Goal: Information Seeking & Learning: Learn about a topic

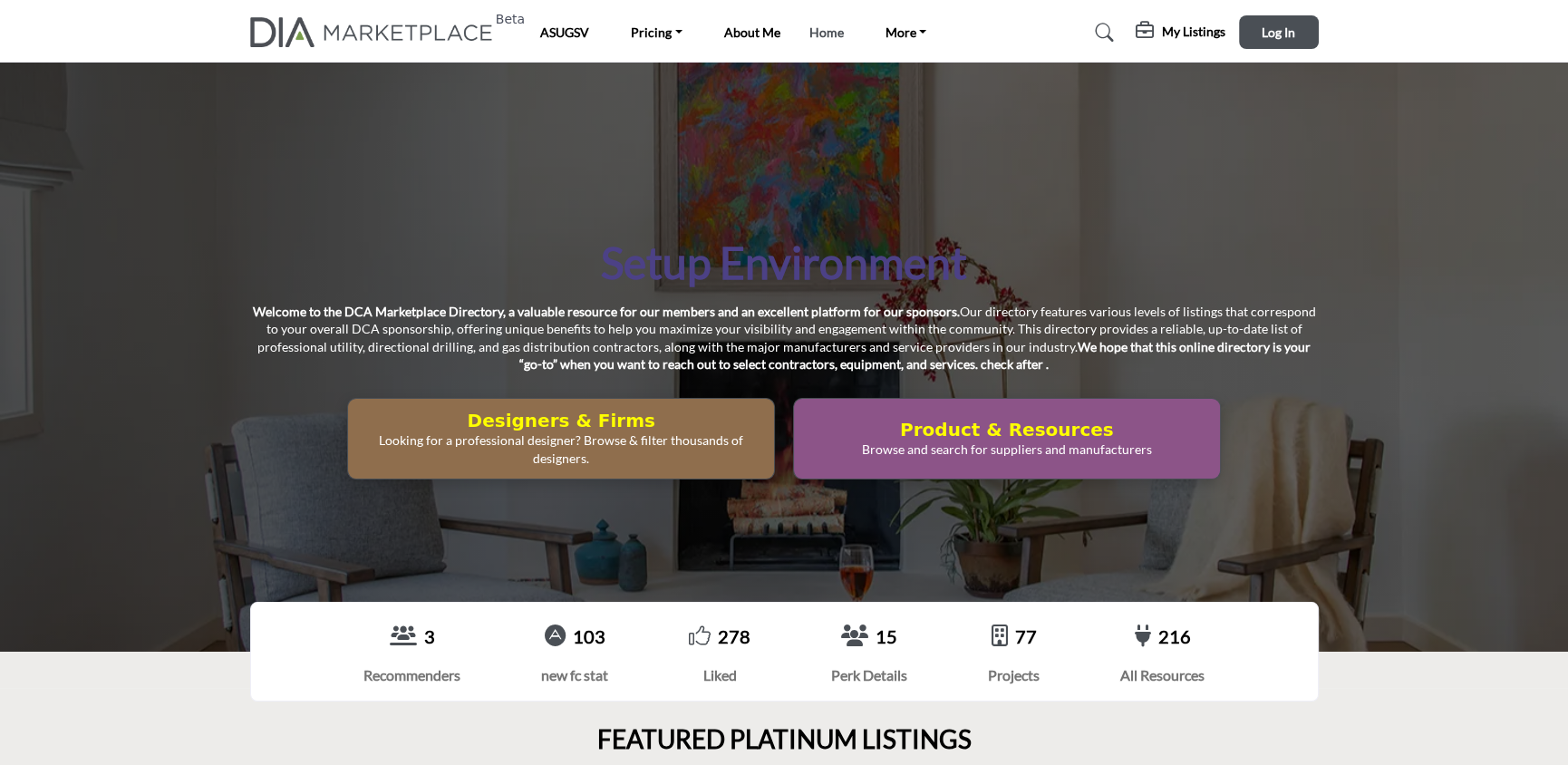
click at [833, 33] on link "Home" at bounding box center [826, 32] width 34 height 16
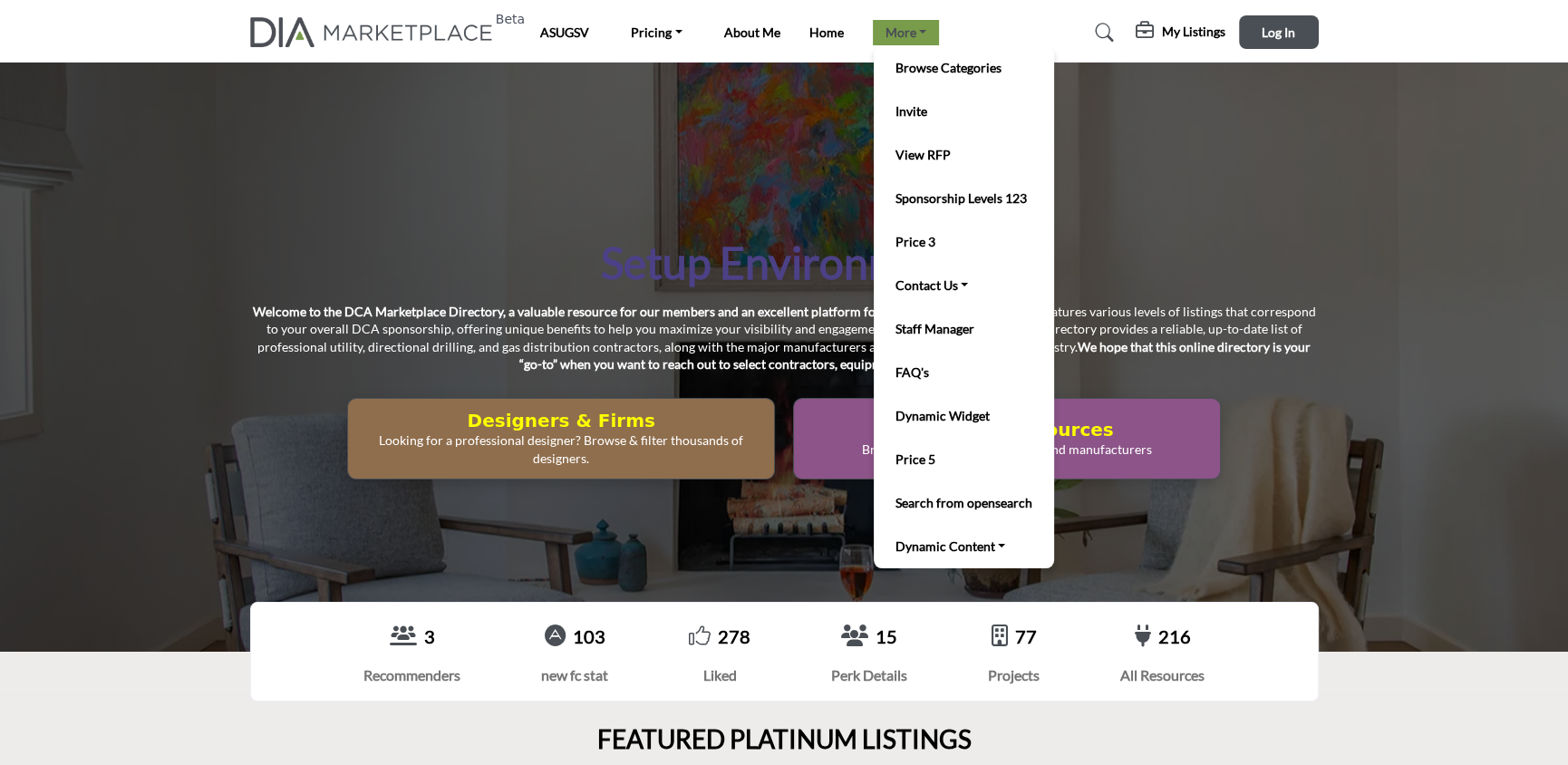
click at [907, 40] on link "More" at bounding box center [906, 33] width 67 height 26
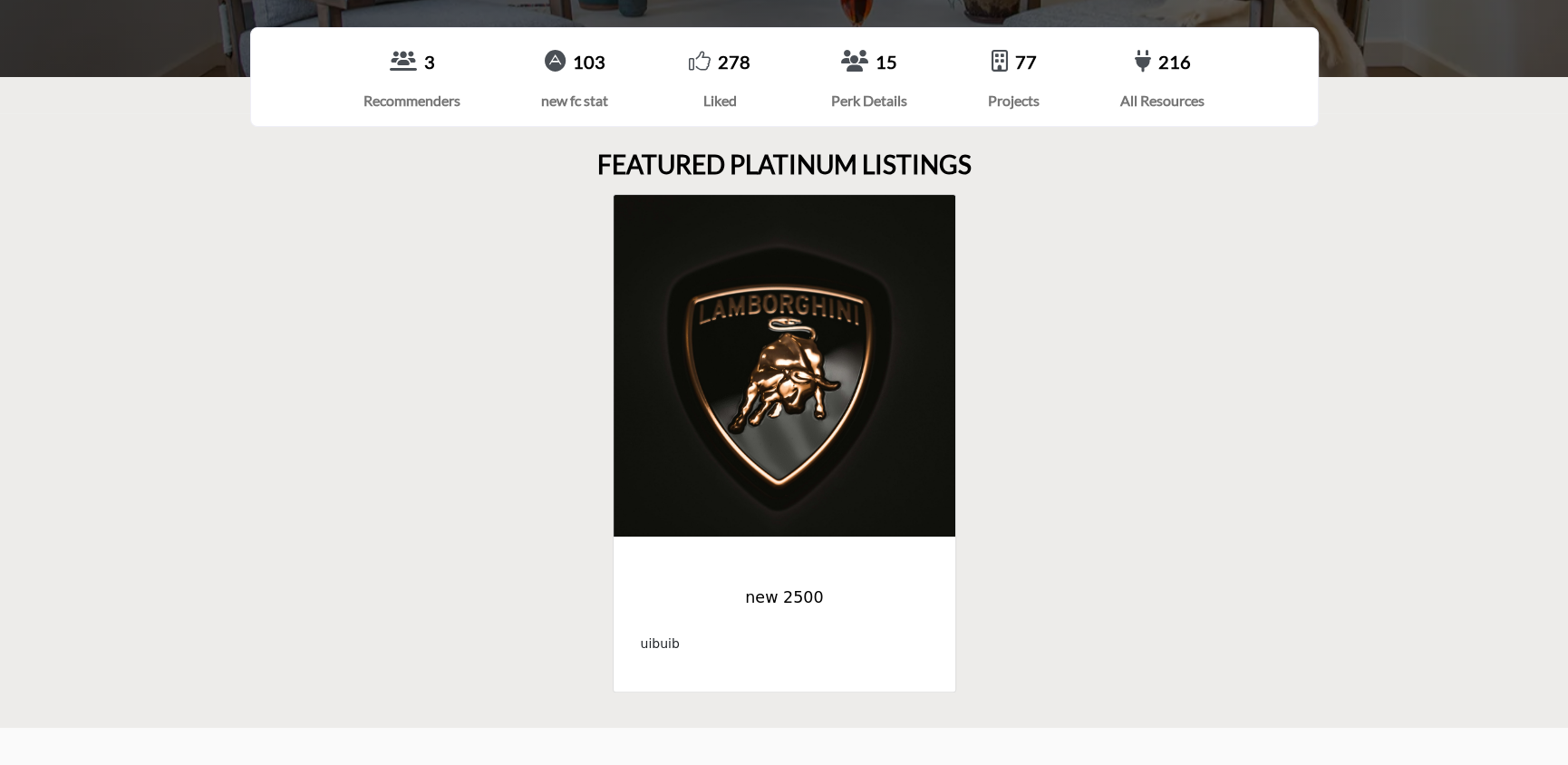
scroll to position [604, 0]
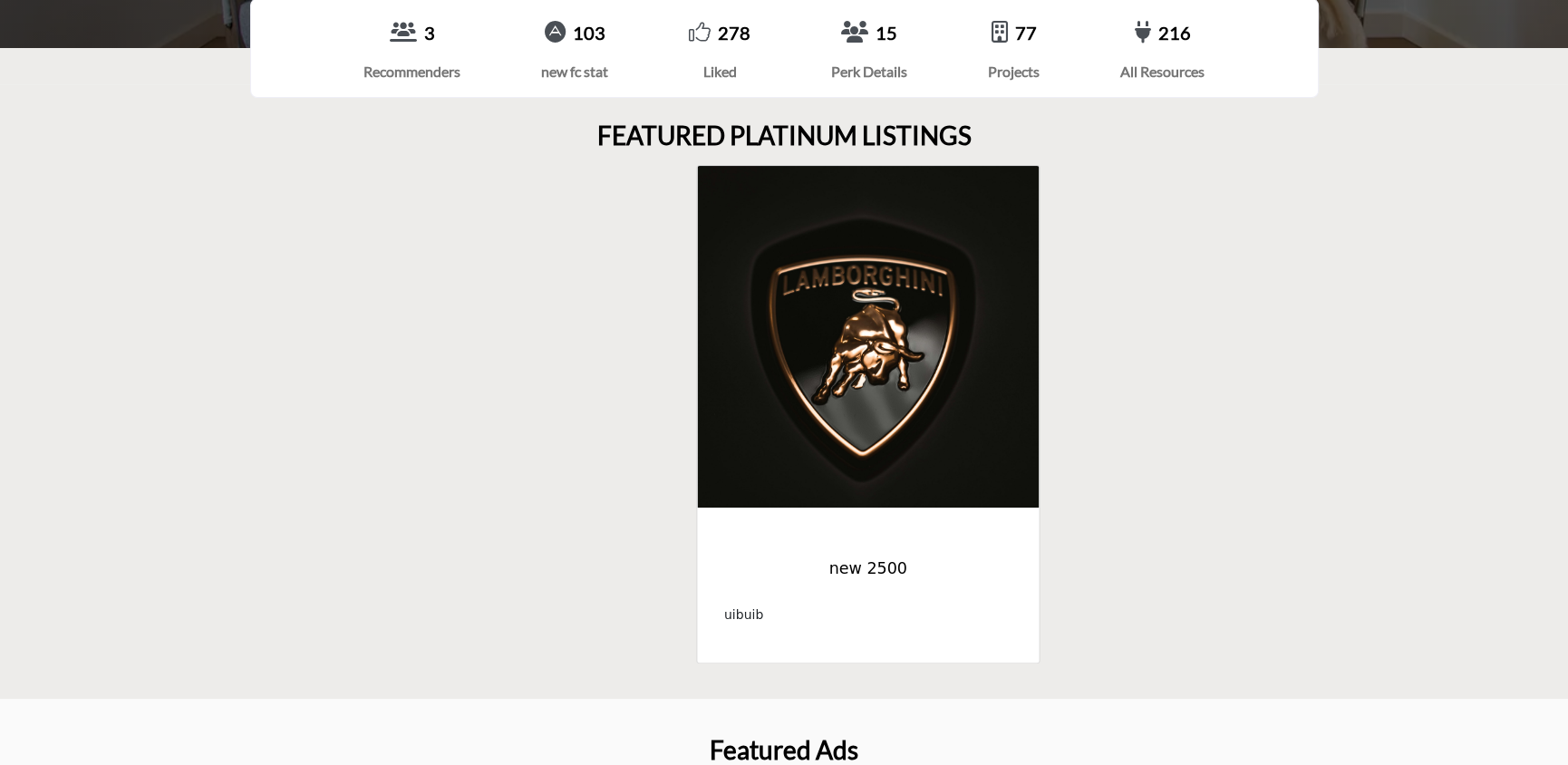
drag, startPoint x: 743, startPoint y: 278, endPoint x: 1160, endPoint y: 301, distance: 417.6
click at [1160, 301] on div "new 2500 uibuib" at bounding box center [784, 414] width 1069 height 499
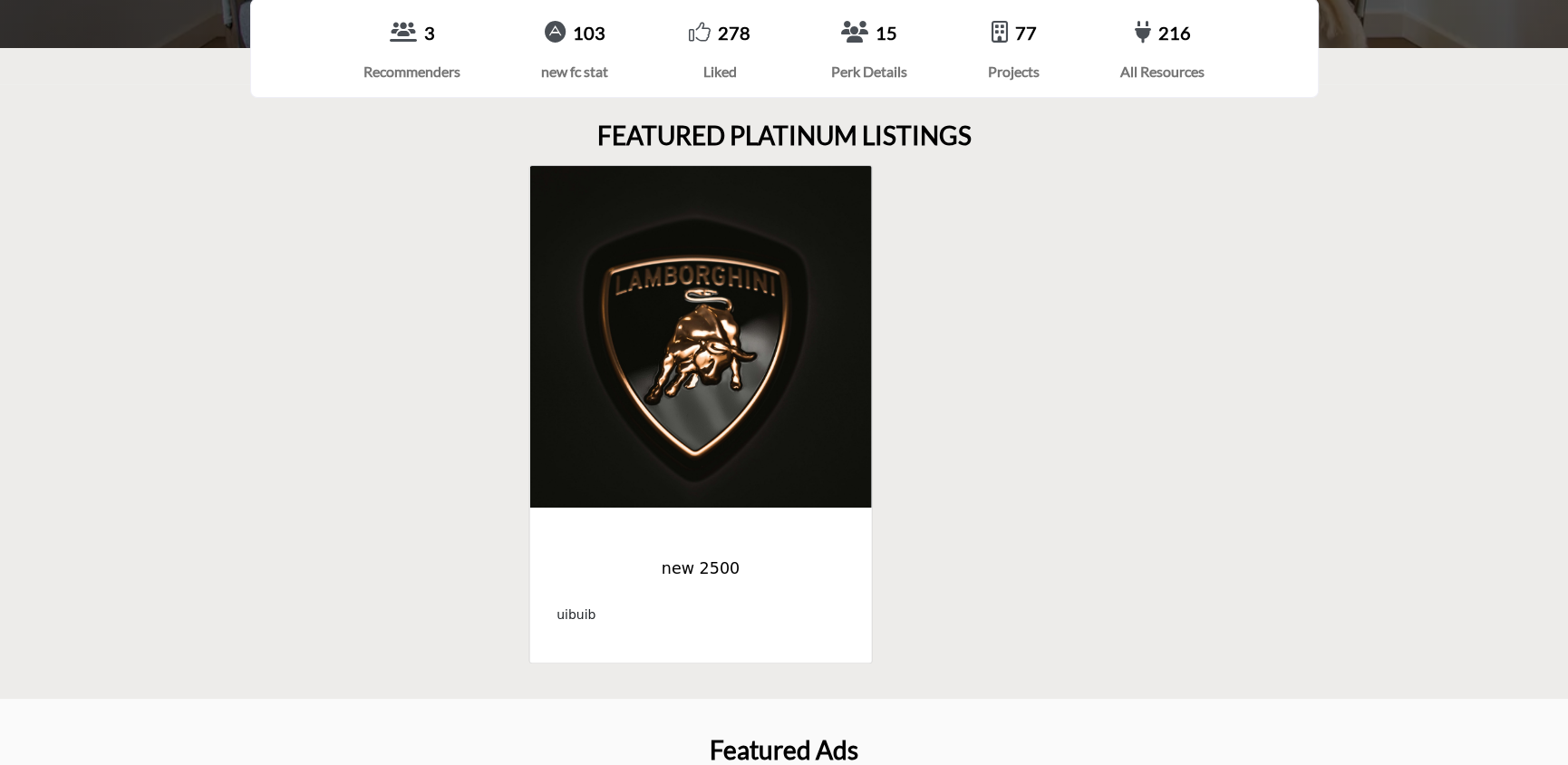
drag, startPoint x: 861, startPoint y: 385, endPoint x: 293, endPoint y: 407, distance: 568.4
click at [306, 410] on div "new 2500 uibuib" at bounding box center [784, 414] width 1069 height 499
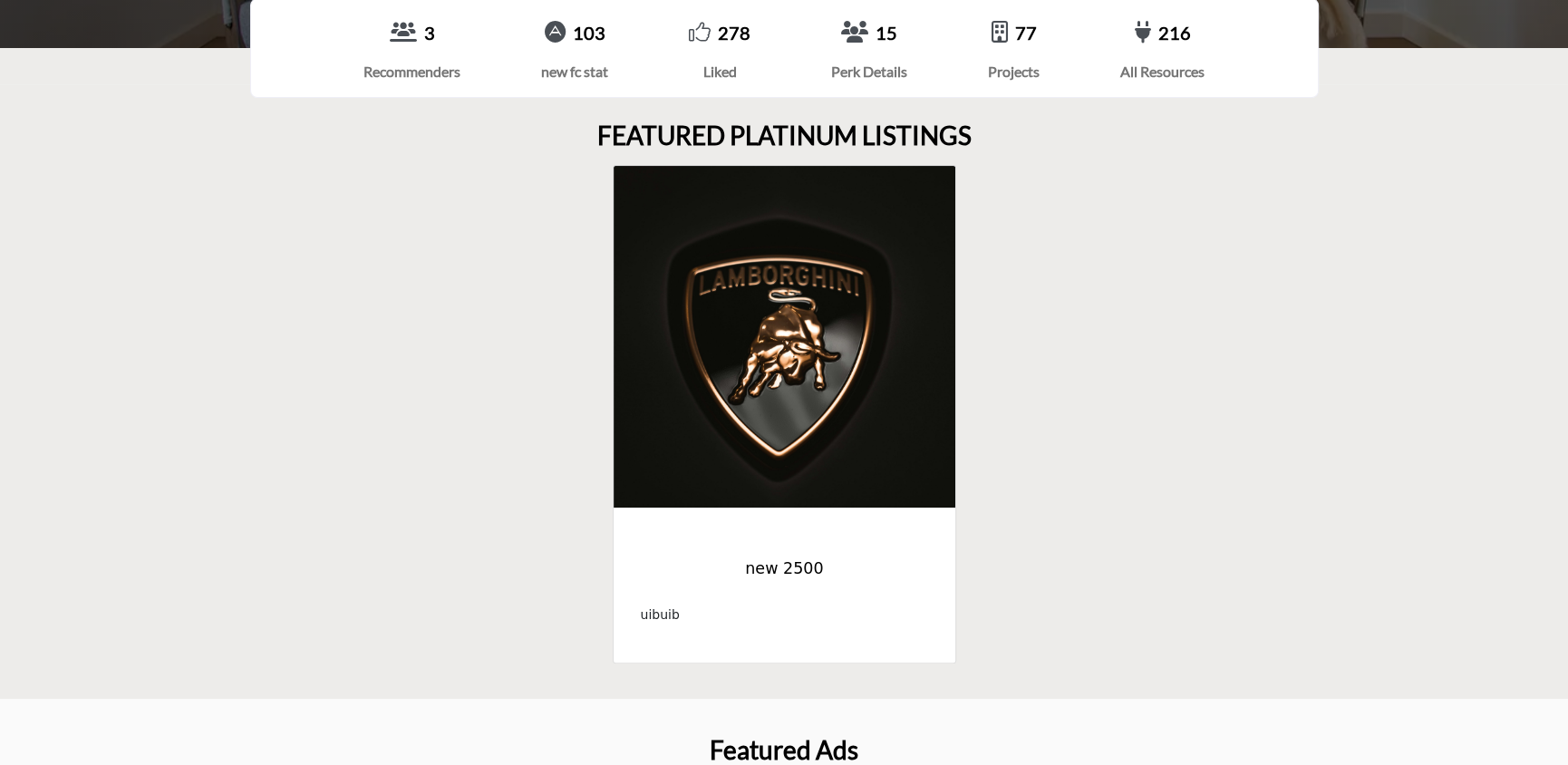
drag, startPoint x: 736, startPoint y: 374, endPoint x: 1135, endPoint y: 374, distance: 399.0
click at [1125, 374] on div "new 2500 uibuib" at bounding box center [784, 414] width 1069 height 499
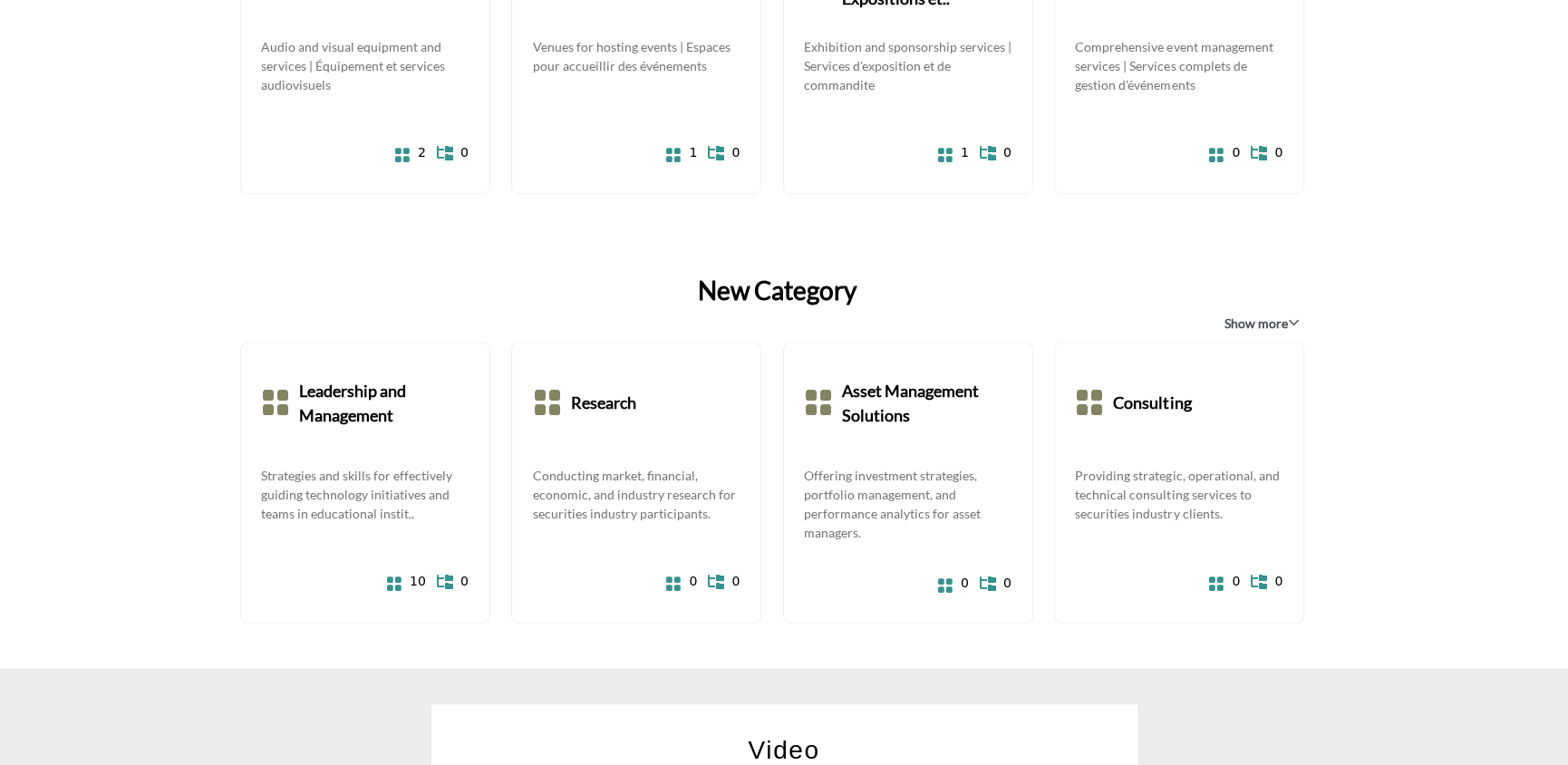
scroll to position [2779, 0]
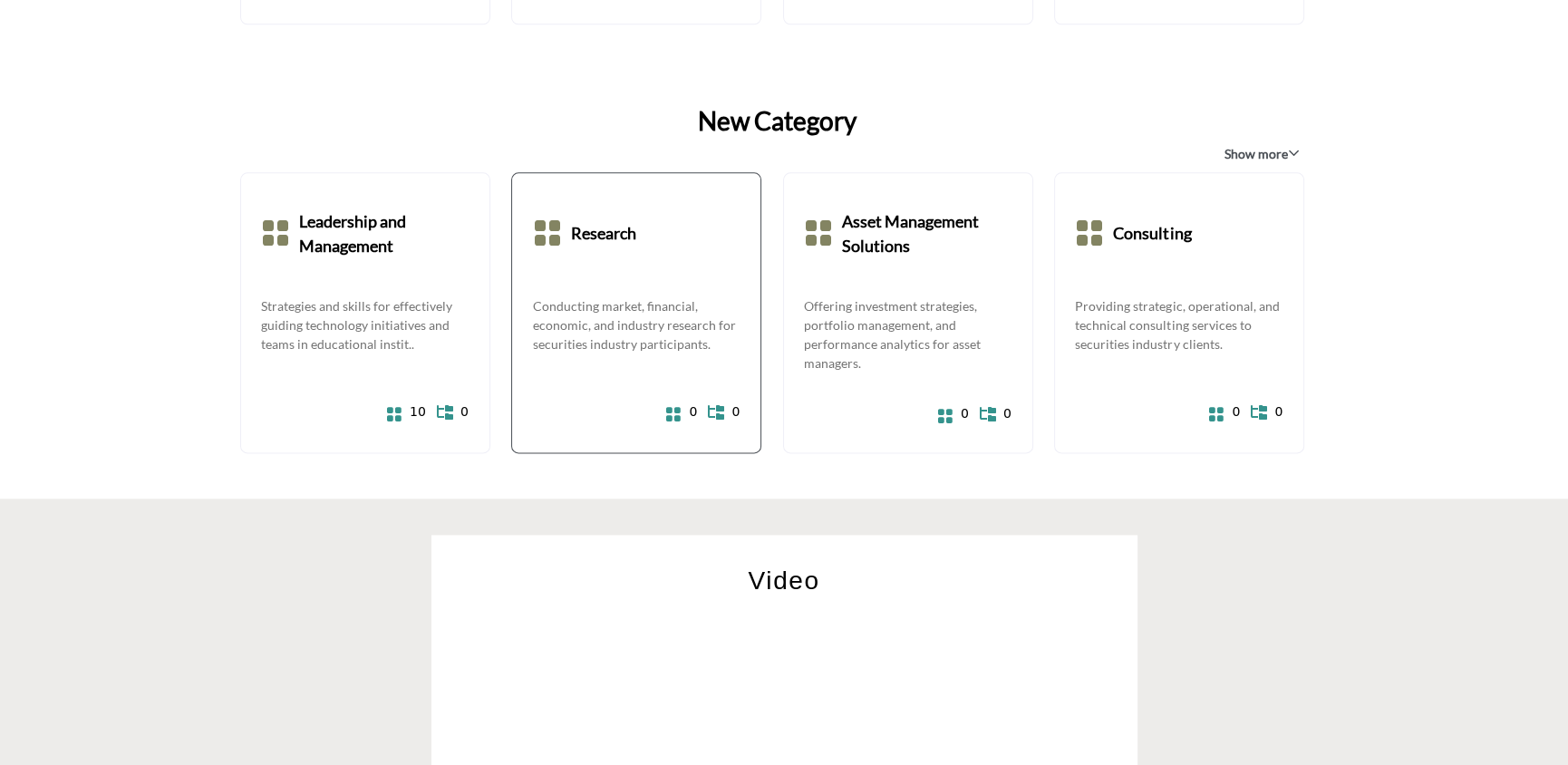
click at [583, 300] on p "Conducting market, financial, economic, and industry research for securities in…" at bounding box center [636, 325] width 208 height 57
click at [842, 293] on div "Asset Management Solutions Offering investment strategies, portfolio management…" at bounding box center [908, 312] width 250 height 281
